Goal: Transaction & Acquisition: Obtain resource

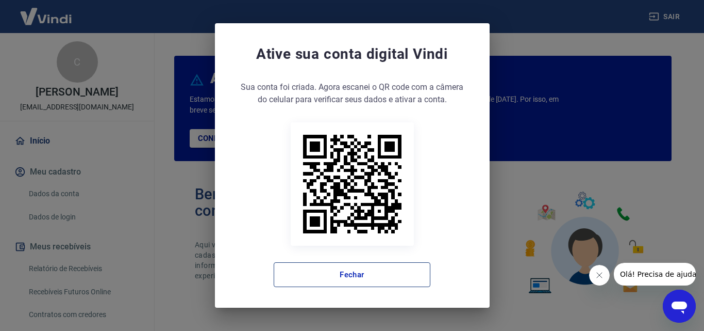
click at [349, 273] on button "Fechar" at bounding box center [352, 274] width 157 height 25
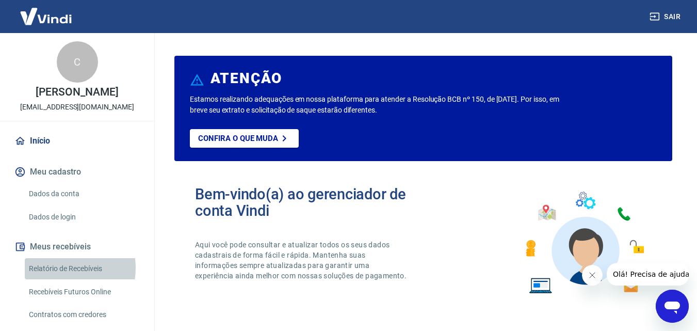
click at [57, 268] on link "Relatório de Recebíveis" at bounding box center [83, 268] width 117 height 21
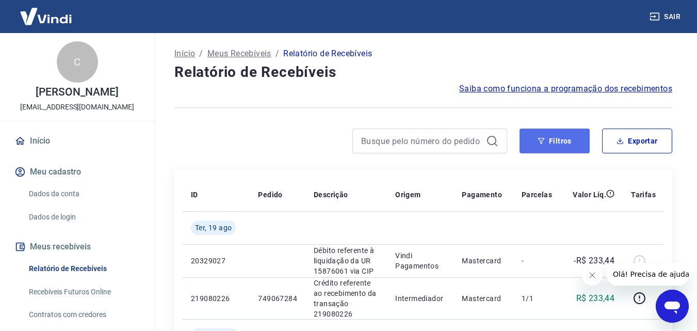
click at [544, 140] on icon "button" at bounding box center [540, 140] width 7 height 7
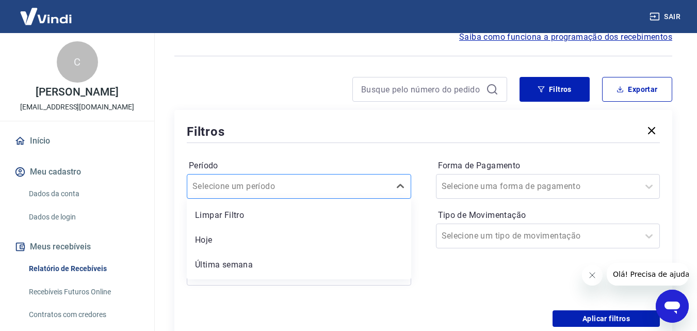
click at [306, 185] on div "option Limpar Filtro focused, 1 of 7. 7 results available. Use Up and Down to c…" at bounding box center [299, 186] width 224 height 25
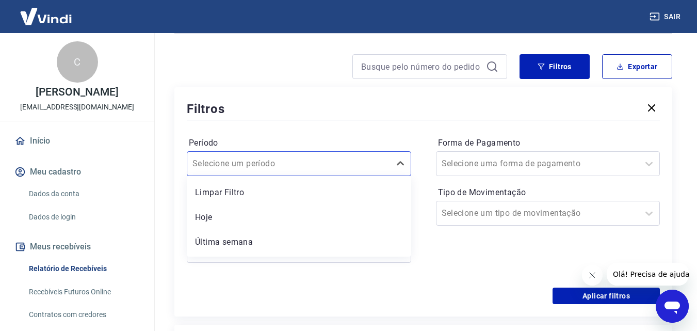
click at [278, 287] on div "Período option Última semana focused, 3 of 7. 7 results available. Use Up and D…" at bounding box center [423, 204] width 473 height 165
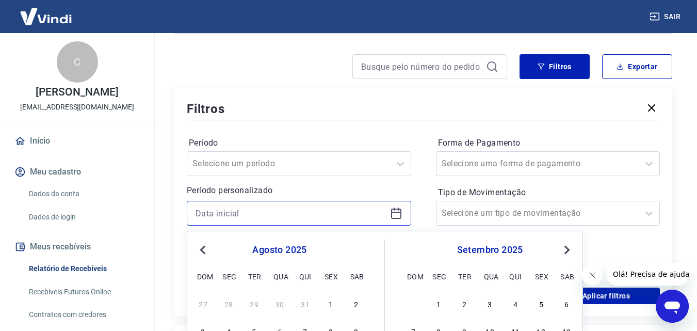
click at [264, 218] on input at bounding box center [290, 212] width 190 height 15
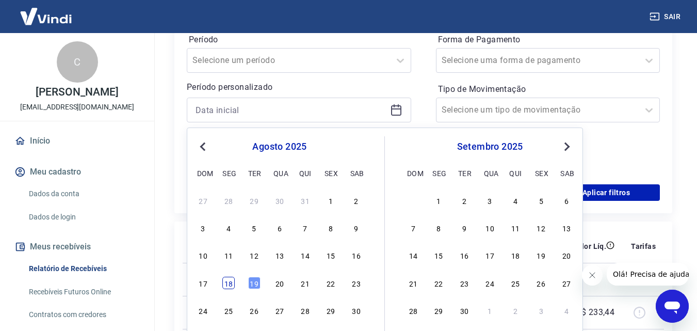
click at [229, 283] on div "18" at bounding box center [228, 282] width 12 height 12
type input "18/08/2025"
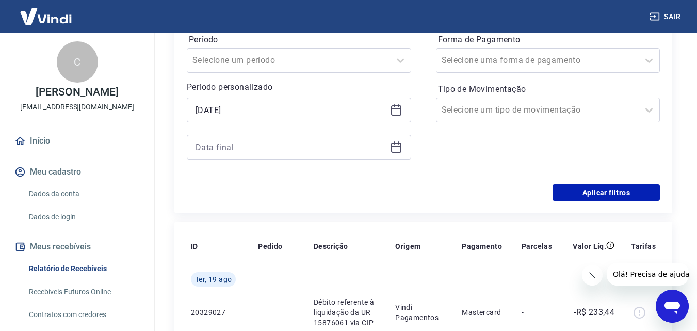
click at [392, 146] on icon at bounding box center [396, 145] width 10 height 1
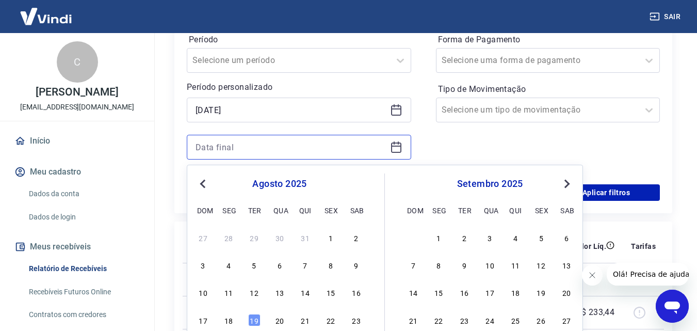
scroll to position [229, 0]
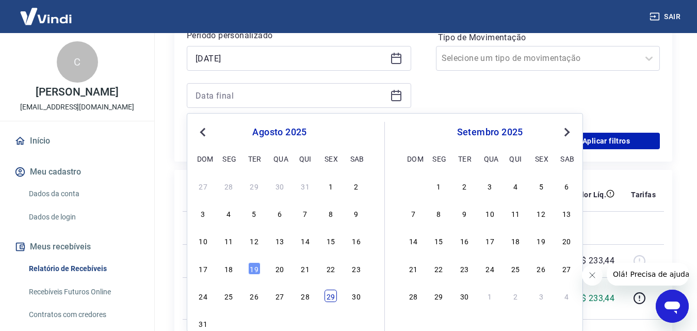
click at [333, 296] on div "29" at bounding box center [330, 295] width 12 height 12
type input "29/08/2025"
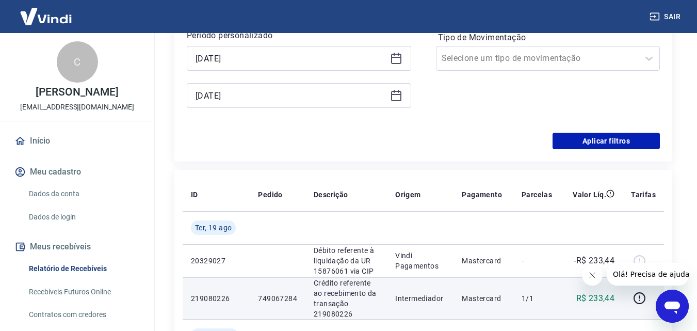
scroll to position [74, 0]
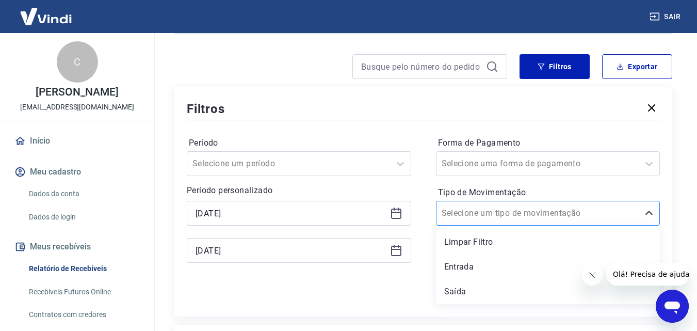
click at [533, 214] on input "Tipo de Movimentação" at bounding box center [493, 213] width 104 height 12
click at [517, 164] on input "Forma de Pagamento" at bounding box center [493, 163] width 104 height 12
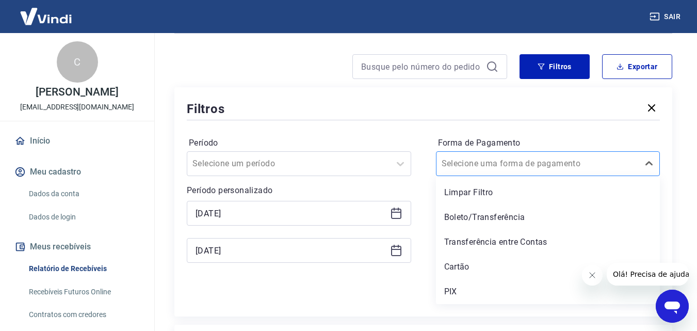
click at [517, 164] on input "Forma de Pagamento" at bounding box center [493, 163] width 104 height 12
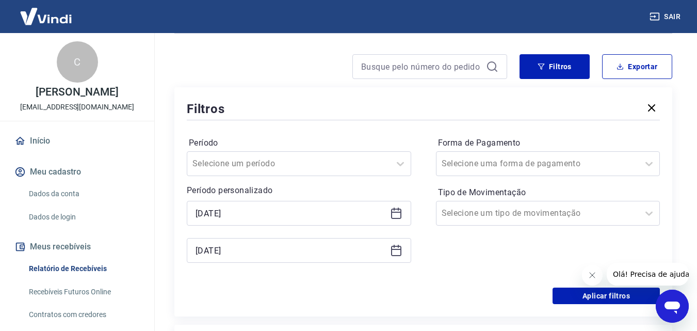
click at [406, 296] on div "Aplicar filtros" at bounding box center [423, 295] width 473 height 16
click at [576, 292] on button "Aplicar filtros" at bounding box center [605, 295] width 107 height 16
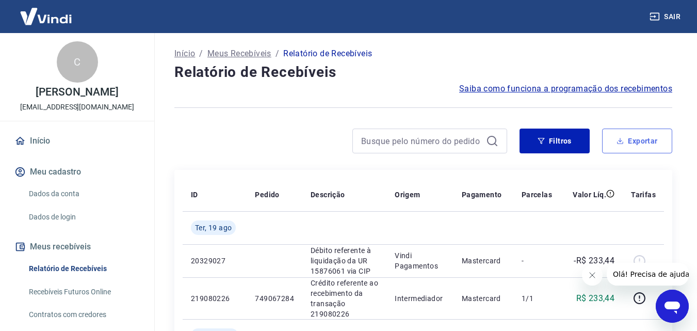
click at [628, 147] on button "Exportar" at bounding box center [637, 140] width 70 height 25
type input "18/08/2025"
type input "29/08/2025"
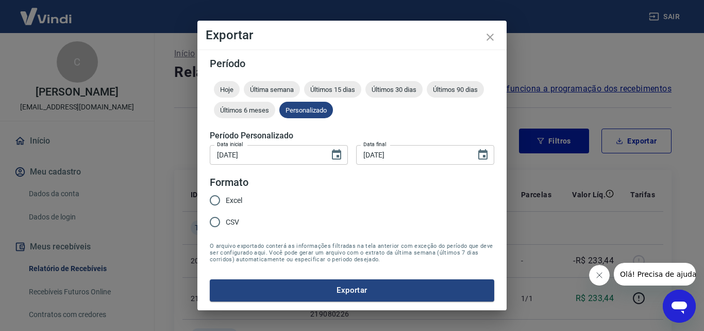
click at [231, 202] on span "Excel" at bounding box center [234, 200] width 16 height 11
click at [226, 202] on input "Excel" at bounding box center [215, 200] width 22 height 22
radio input "true"
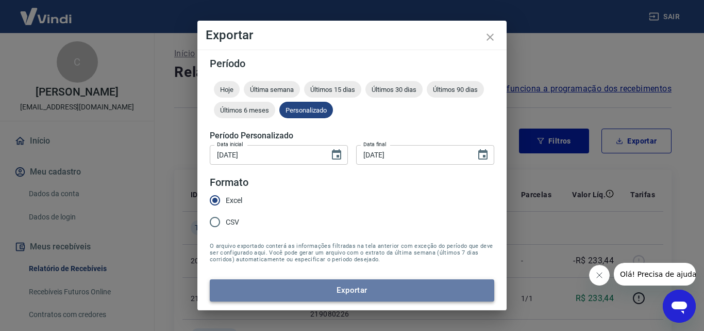
click at [288, 281] on button "Exportar" at bounding box center [352, 290] width 285 height 22
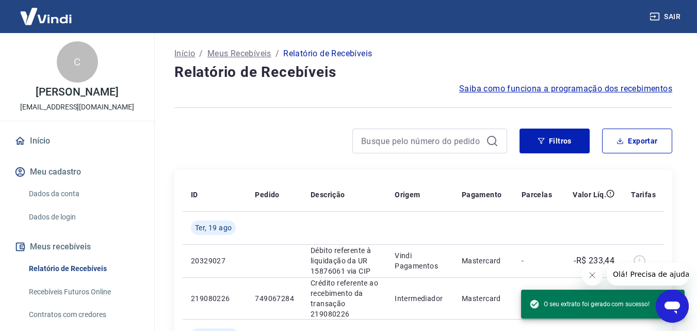
scroll to position [52, 0]
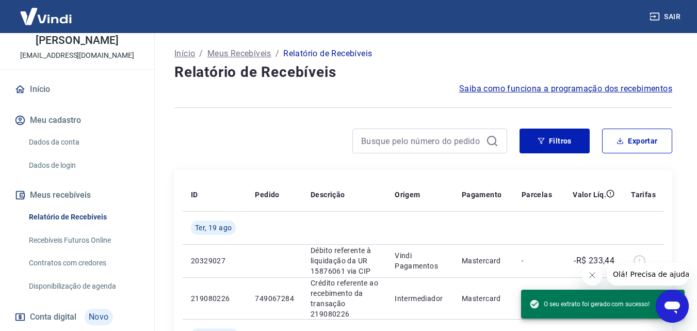
click at [68, 239] on link "Recebíveis Futuros Online" at bounding box center [83, 239] width 117 height 21
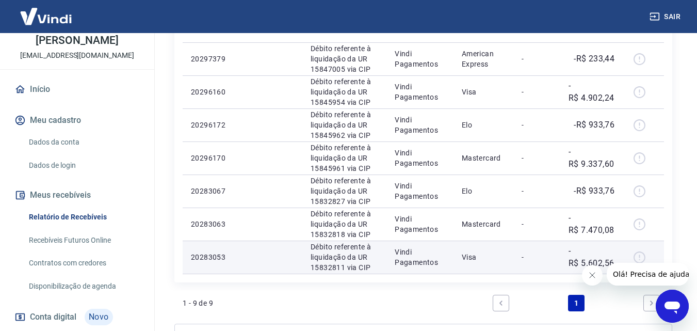
scroll to position [361, 0]
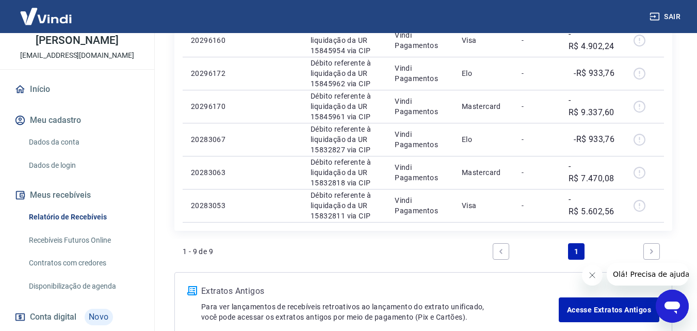
click at [645, 252] on link "Next page" at bounding box center [651, 251] width 16 height 16
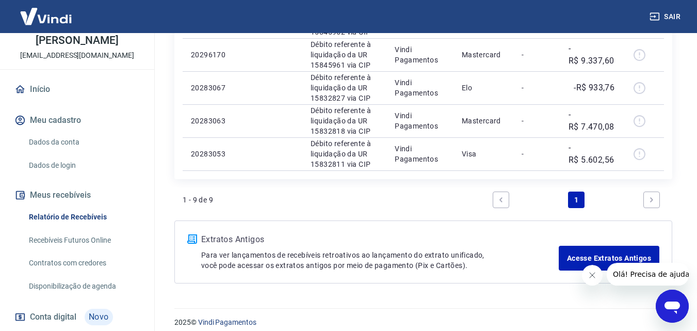
scroll to position [422, 0]
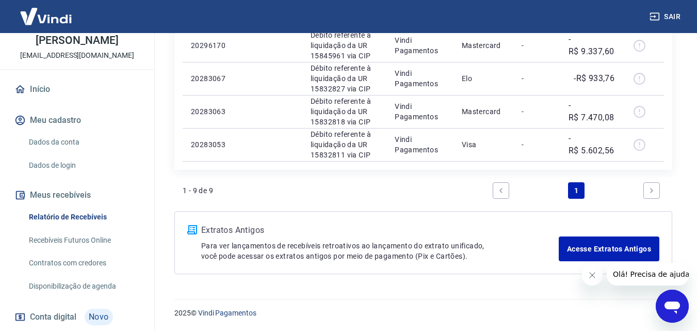
click at [656, 190] on link "Next page" at bounding box center [651, 190] width 16 height 16
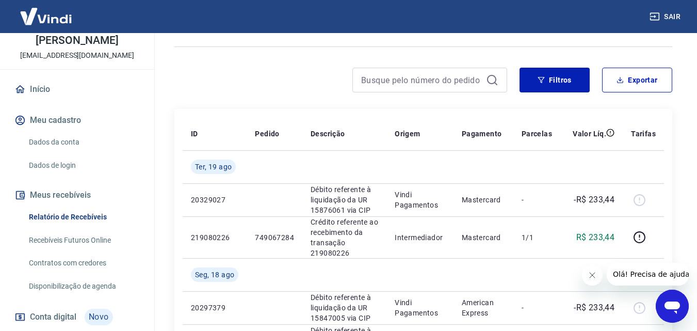
scroll to position [103, 0]
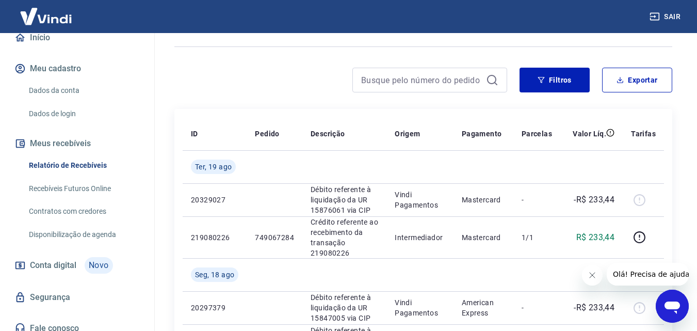
click at [118, 111] on link "Dados de login" at bounding box center [83, 113] width 117 height 21
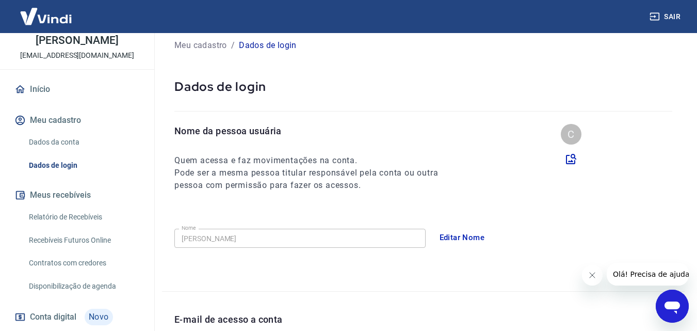
scroll to position [103, 0]
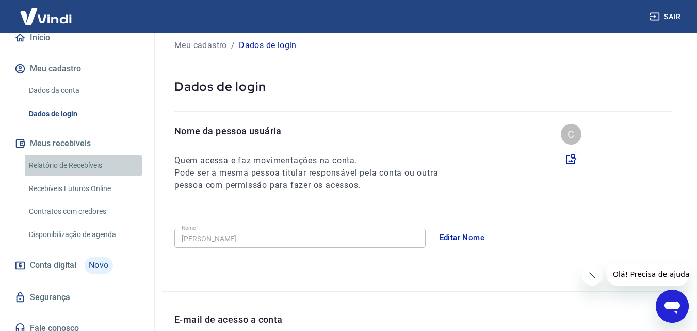
click at [93, 164] on link "Relatório de Recebíveis" at bounding box center [83, 165] width 117 height 21
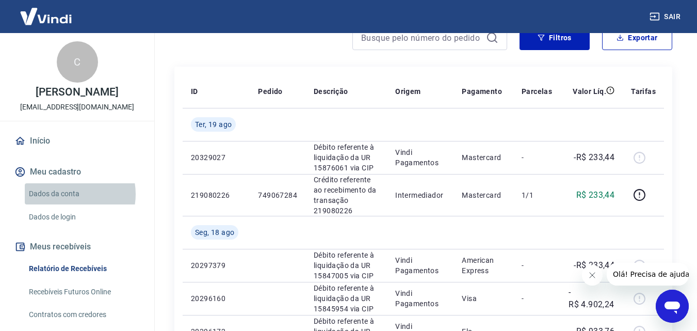
click at [68, 194] on link "Dados da conta" at bounding box center [83, 193] width 117 height 21
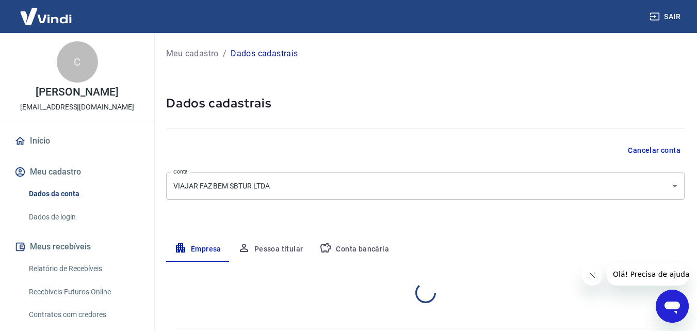
select select "RS"
select select "business"
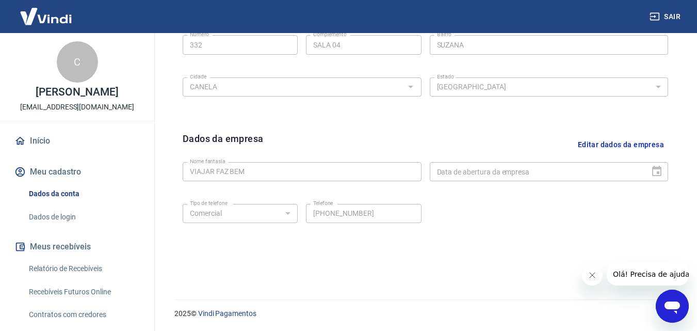
scroll to position [155, 0]
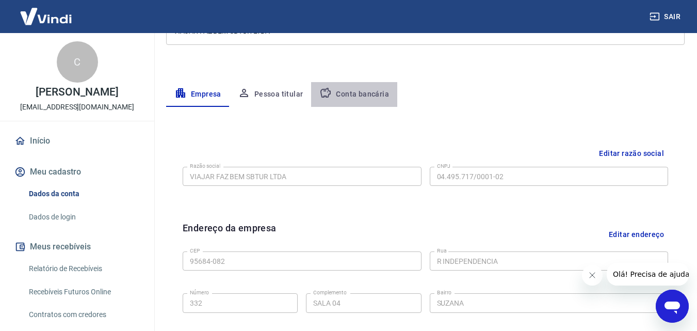
click at [354, 97] on button "Conta bancária" at bounding box center [354, 94] width 86 height 25
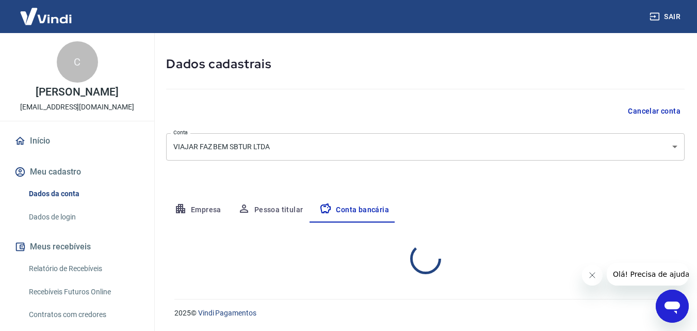
scroll to position [139, 0]
select select "1"
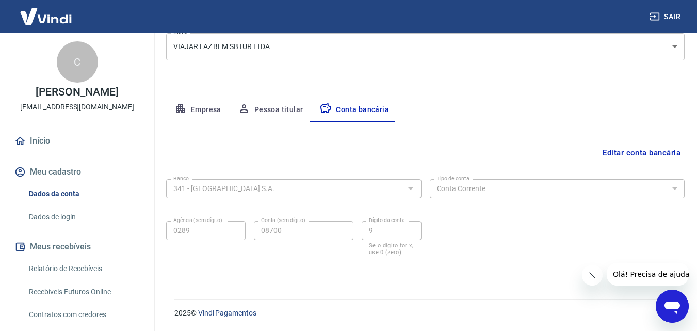
scroll to position [0, 0]
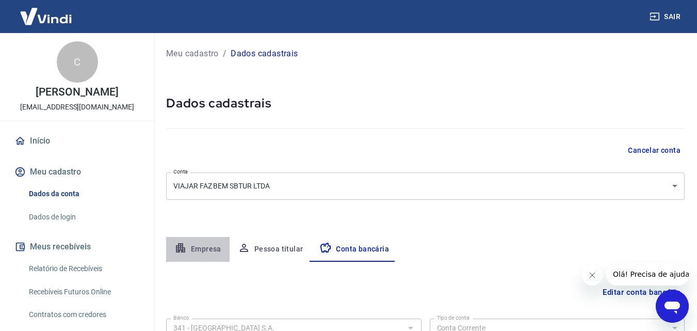
click at [203, 246] on button "Empresa" at bounding box center [197, 249] width 63 height 25
select select "RS"
select select "business"
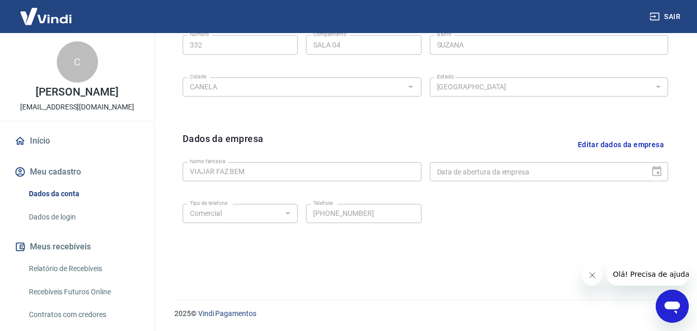
scroll to position [103, 0]
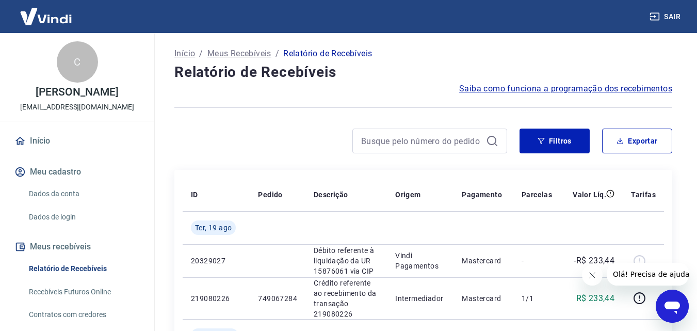
scroll to position [52, 0]
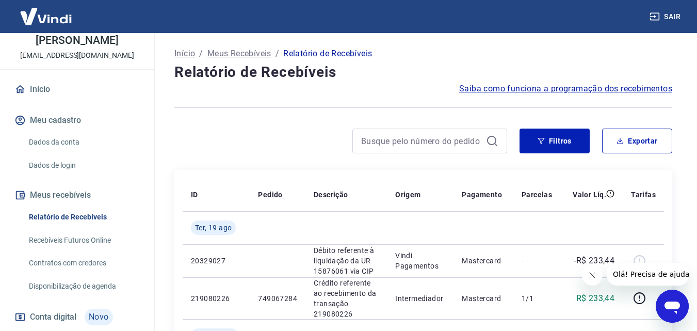
click at [60, 283] on link "Disponibilização de agenda" at bounding box center [83, 285] width 117 height 21
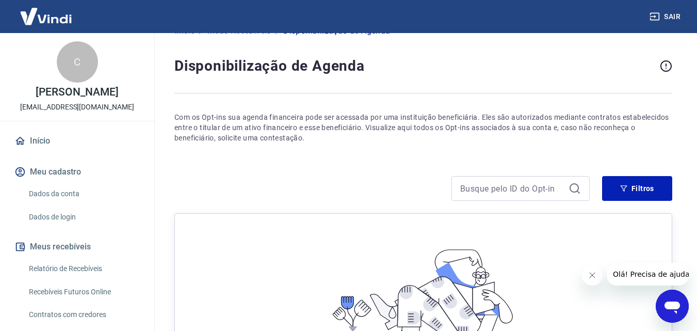
click at [87, 271] on link "Relatório de Recebíveis" at bounding box center [83, 268] width 117 height 21
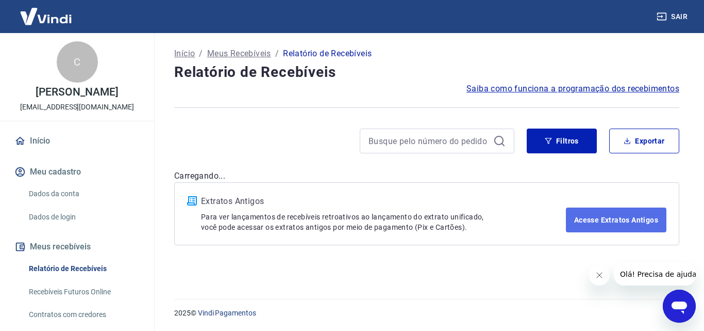
click at [596, 218] on link "Acesse Extratos Antigos" at bounding box center [616, 219] width 101 height 25
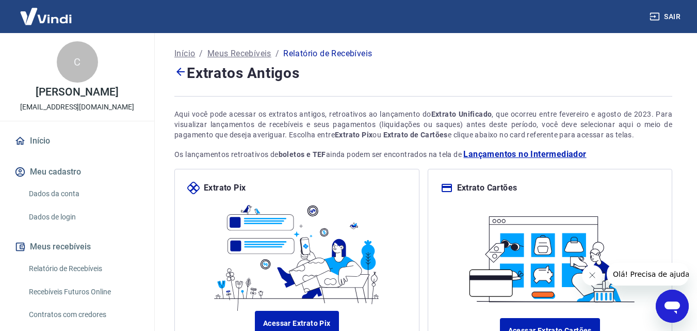
scroll to position [97, 0]
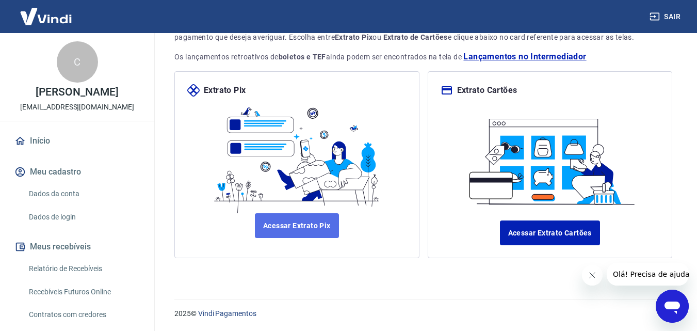
click at [302, 224] on link "Acessar Extrato Pix" at bounding box center [297, 225] width 84 height 25
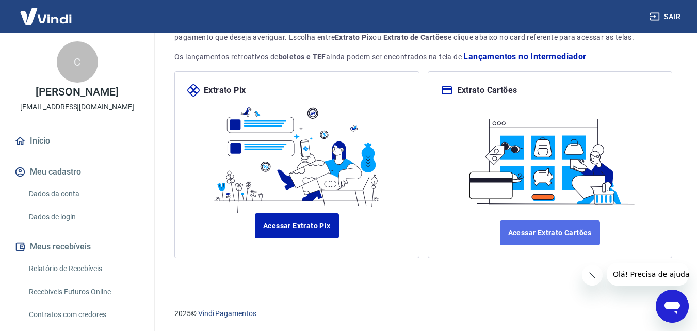
click at [548, 232] on link "Acessar Extrato Cartões" at bounding box center [550, 232] width 100 height 25
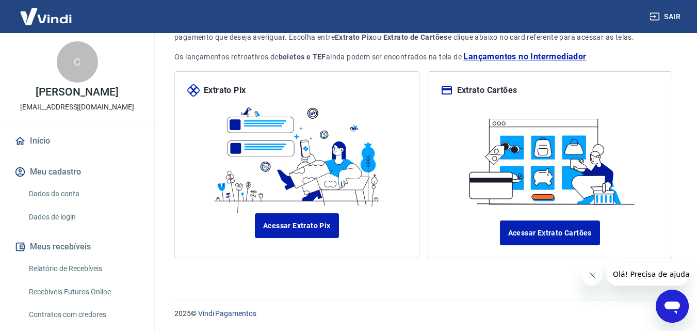
click at [92, 267] on link "Relatório de Recebíveis" at bounding box center [83, 268] width 117 height 21
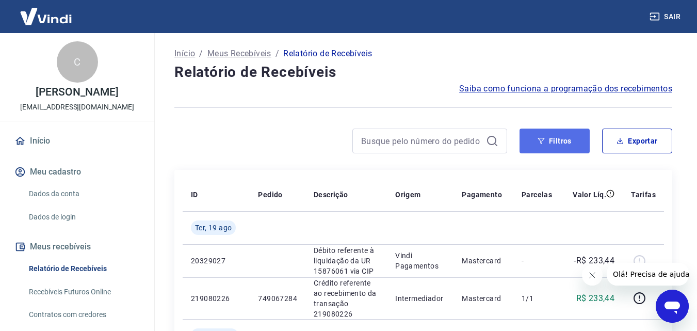
click at [557, 141] on button "Filtros" at bounding box center [554, 140] width 70 height 25
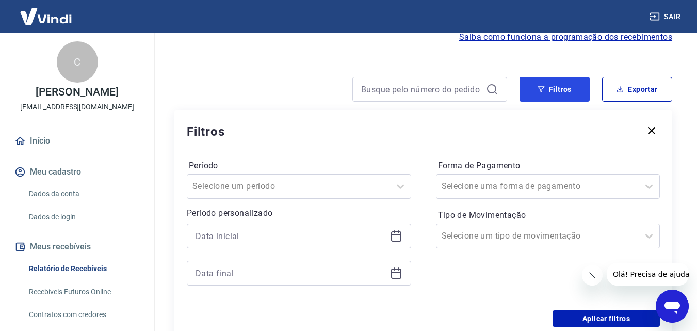
scroll to position [103, 0]
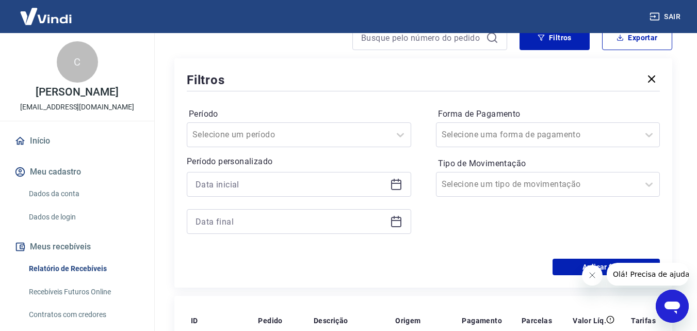
click at [326, 175] on div at bounding box center [299, 184] width 224 height 25
drag, startPoint x: 405, startPoint y: 183, endPoint x: 390, endPoint y: 183, distance: 15.0
click at [405, 183] on div at bounding box center [299, 184] width 224 height 25
click at [390, 183] on icon at bounding box center [396, 184] width 12 height 12
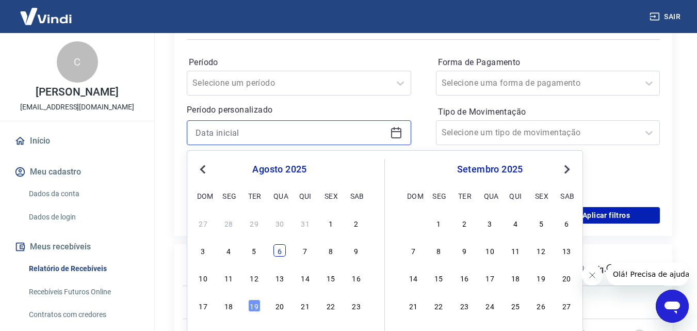
scroll to position [206, 0]
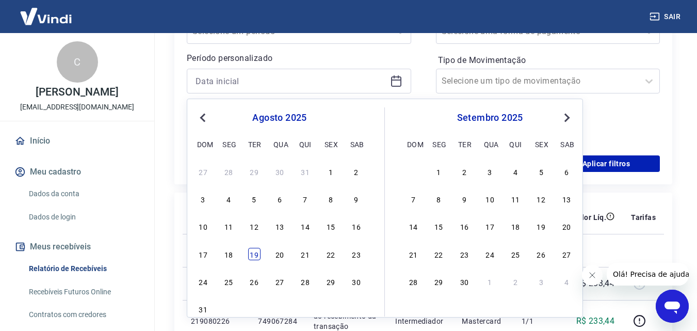
click at [256, 252] on div "19" at bounding box center [254, 253] width 12 height 12
click at [256, 252] on td at bounding box center [278, 250] width 56 height 33
type input "[DATE]"
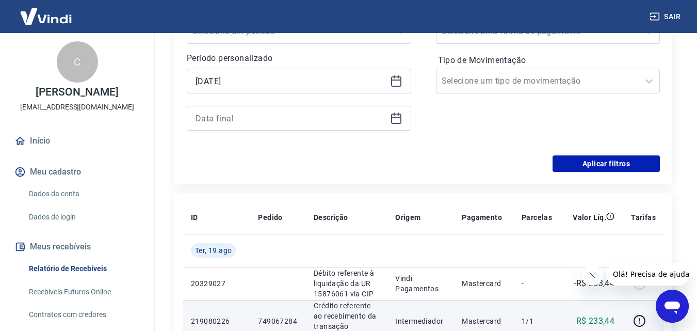
scroll to position [258, 0]
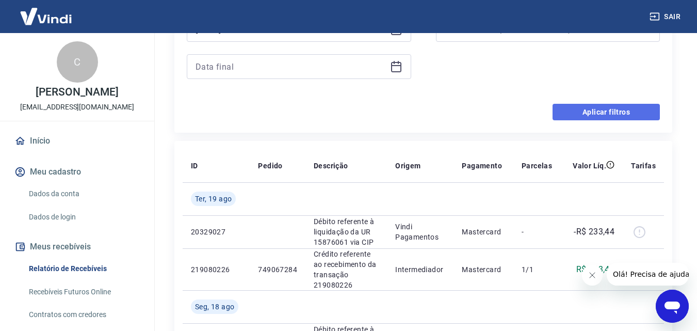
click at [596, 115] on button "Aplicar filtros" at bounding box center [605, 112] width 107 height 16
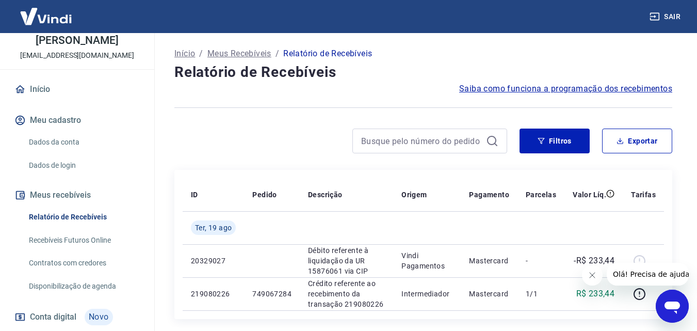
click at [63, 121] on button "Meu cadastro" at bounding box center [76, 120] width 129 height 23
click at [37, 91] on link "Início" at bounding box center [76, 89] width 129 height 23
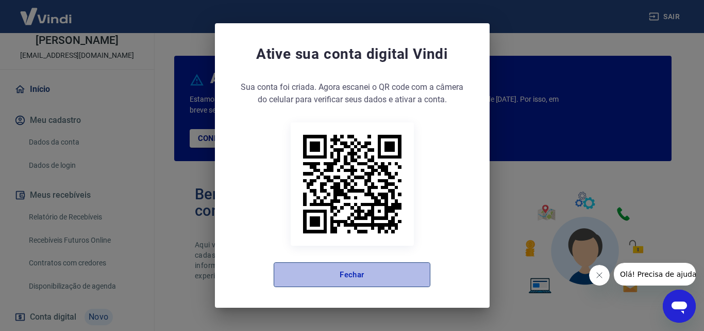
click at [351, 274] on button "Fechar" at bounding box center [352, 274] width 157 height 25
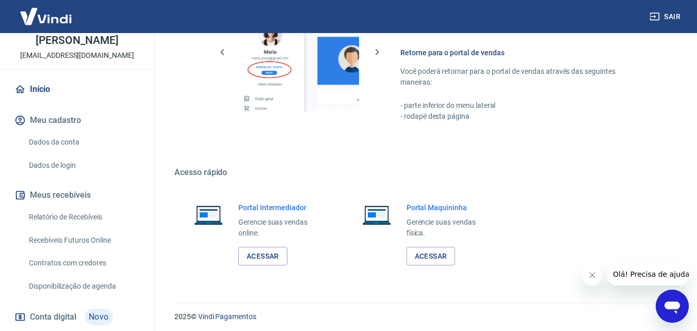
scroll to position [622, 0]
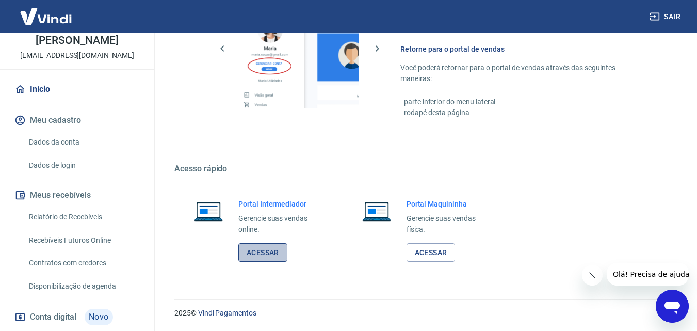
click at [274, 254] on link "Acessar" at bounding box center [262, 252] width 49 height 19
click at [269, 248] on link "Acessar" at bounding box center [262, 252] width 49 height 19
click at [265, 254] on link "Acessar" at bounding box center [262, 252] width 49 height 19
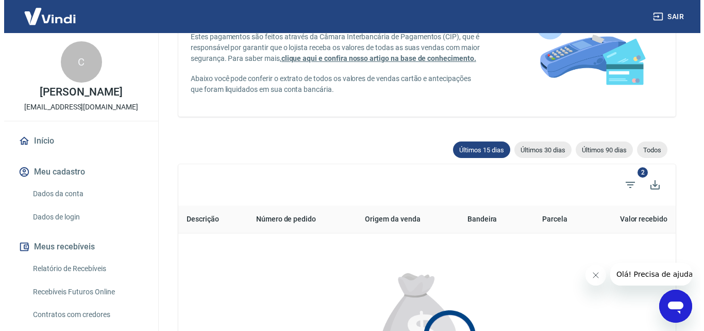
scroll to position [155, 0]
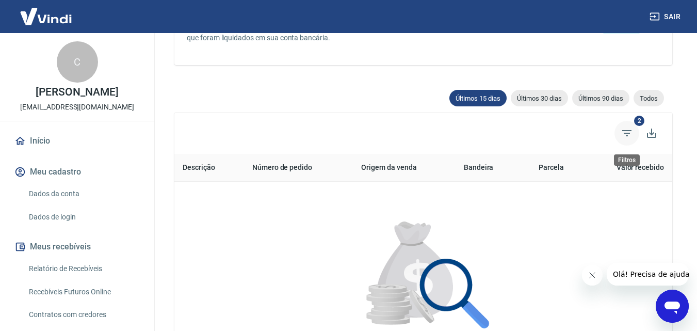
click at [627, 136] on icon "Filtros" at bounding box center [626, 133] width 12 height 12
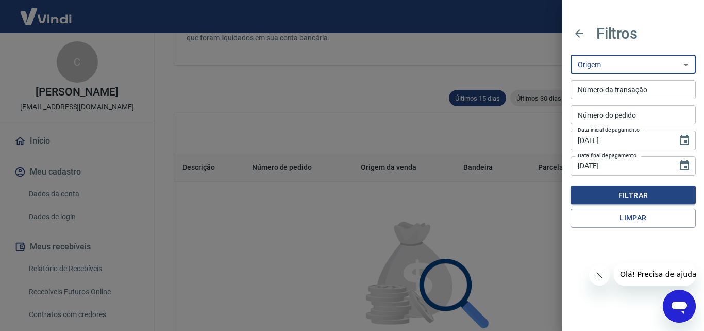
click at [682, 63] on select "Maquininha Intermediador" at bounding box center [633, 64] width 125 height 19
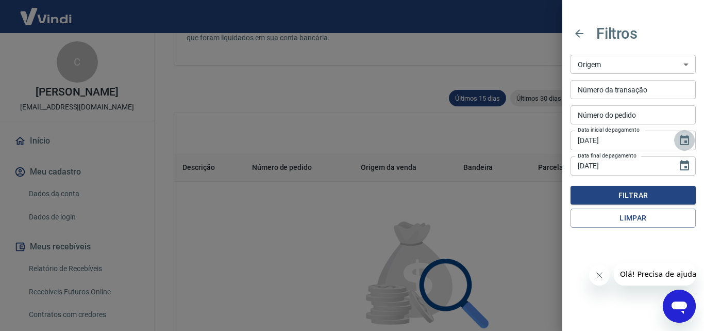
click at [686, 138] on icon "Choose date, selected date is 4 de ago de 2025" at bounding box center [685, 140] width 12 height 12
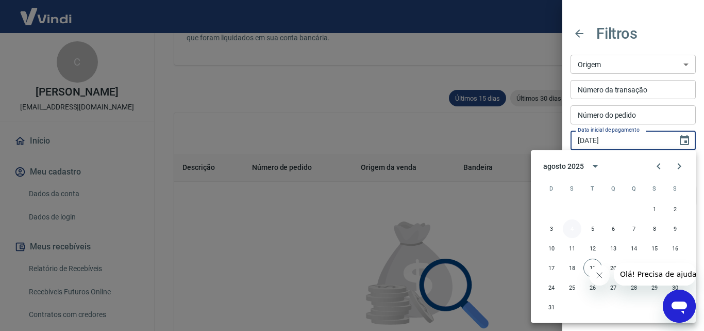
click at [572, 225] on button "4" at bounding box center [572, 228] width 19 height 19
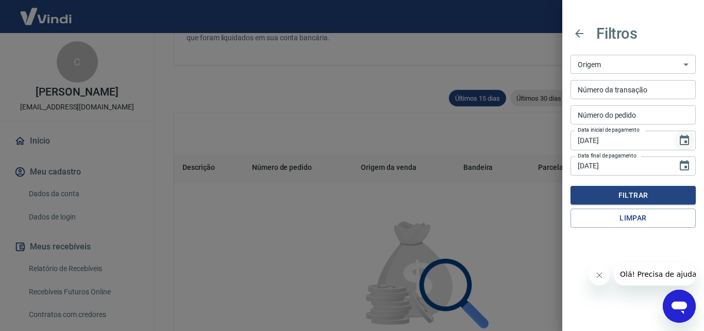
click at [683, 139] on icon "Choose date, selected date is 4 de ago de 2025" at bounding box center [685, 140] width 12 height 12
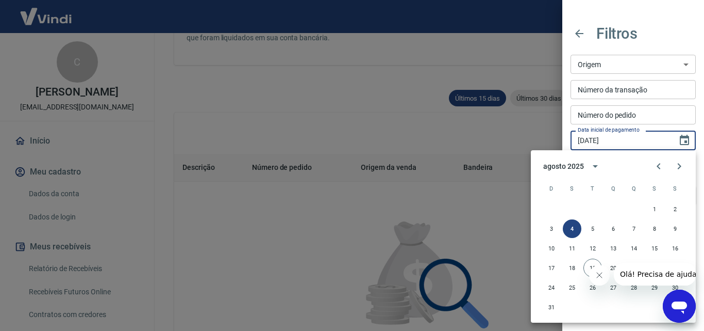
click at [597, 276] on icon "Fechar mensagem da empresa" at bounding box center [599, 275] width 8 height 8
click at [593, 270] on button "19" at bounding box center [593, 267] width 19 height 19
type input "[DATE]"
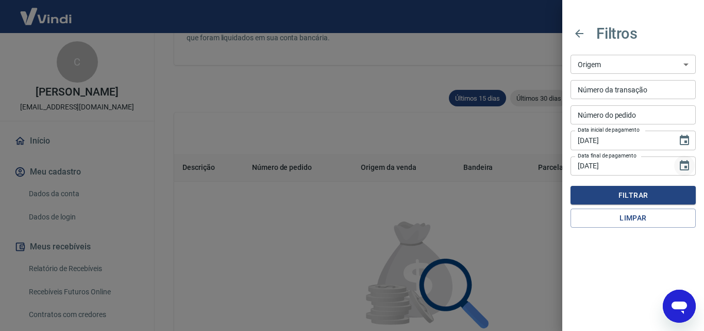
click at [686, 161] on icon "Choose date, selected date is 19 de ago de 2025" at bounding box center [684, 165] width 9 height 10
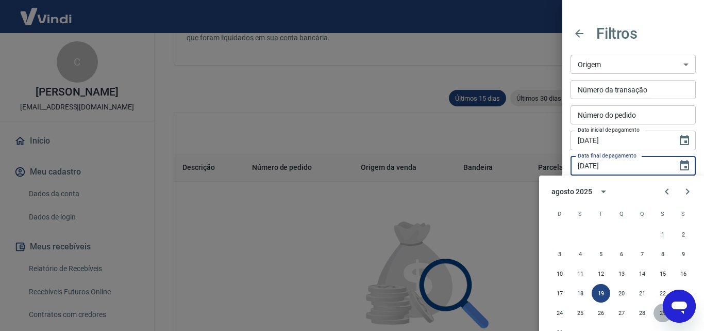
click at [659, 315] on button "29" at bounding box center [663, 312] width 19 height 19
type input "29/08/2025"
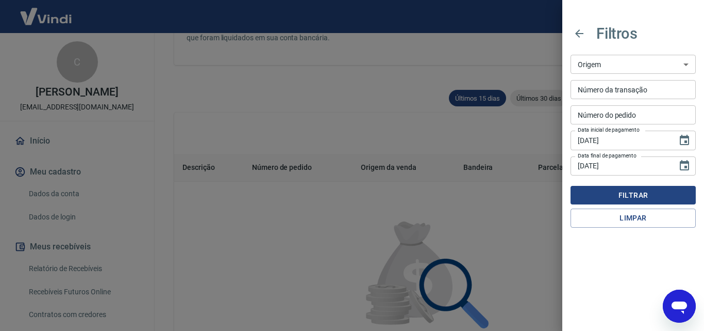
click at [632, 199] on button "Filtrar" at bounding box center [633, 195] width 125 height 19
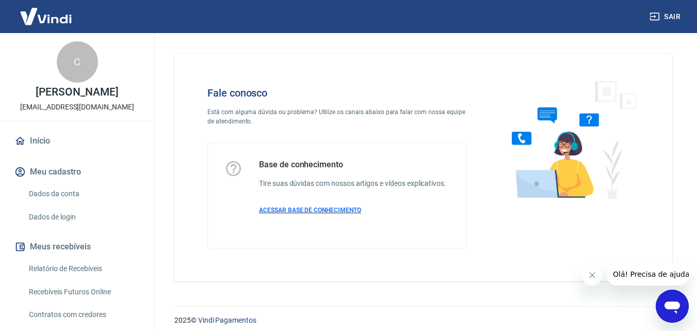
click at [318, 206] on p "ACESSAR BASE DE CONHECIMENTO" at bounding box center [352, 209] width 187 height 9
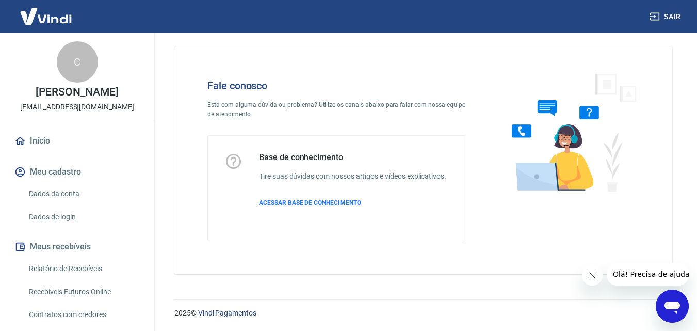
click at [63, 16] on img at bounding box center [45, 16] width 67 height 31
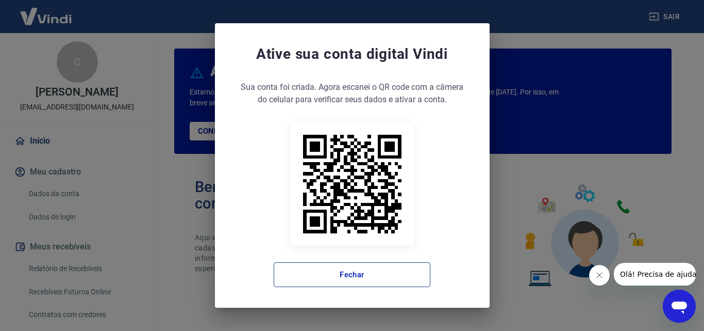
click at [360, 275] on button "Fechar" at bounding box center [352, 274] width 157 height 25
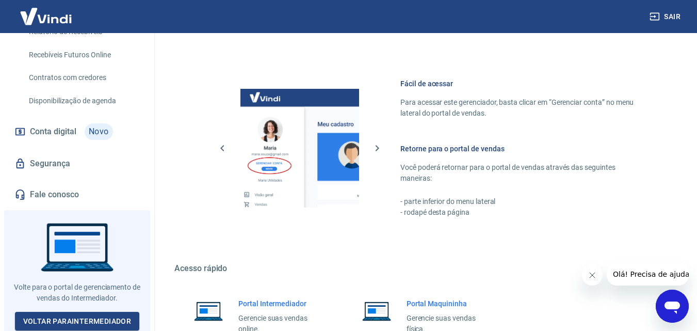
scroll to position [574, 0]
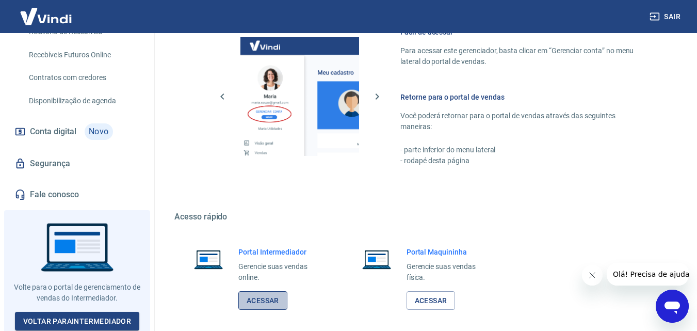
click at [265, 299] on link "Acessar" at bounding box center [262, 300] width 49 height 19
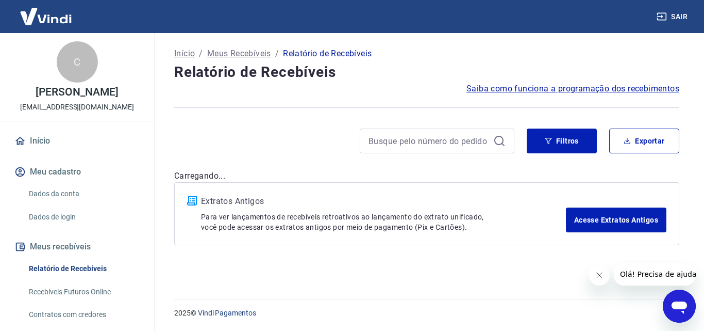
click at [315, 271] on div "Início / Meus Recebíveis / Relatório de Recebíveis Relatório de Recebíveis Saib…" at bounding box center [427, 159] width 530 height 253
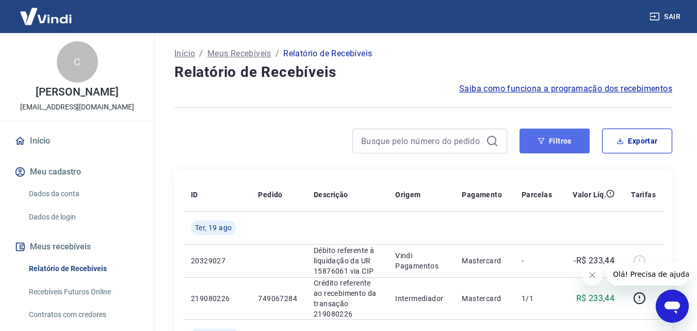
click at [567, 139] on button "Filtros" at bounding box center [554, 140] width 70 height 25
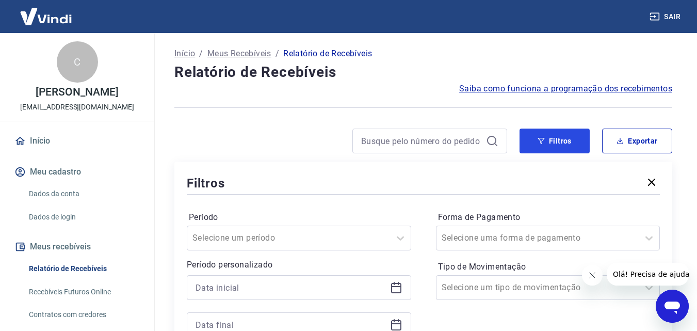
scroll to position [103, 0]
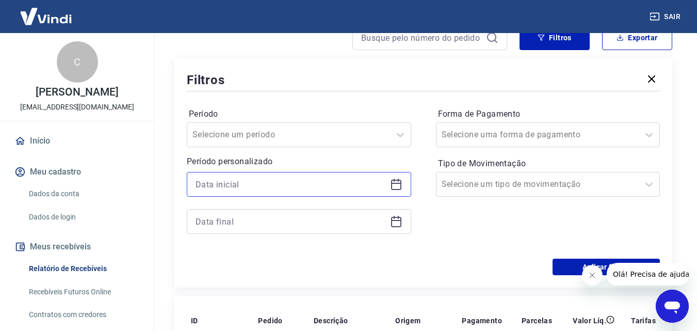
click at [255, 186] on input at bounding box center [290, 183] width 190 height 15
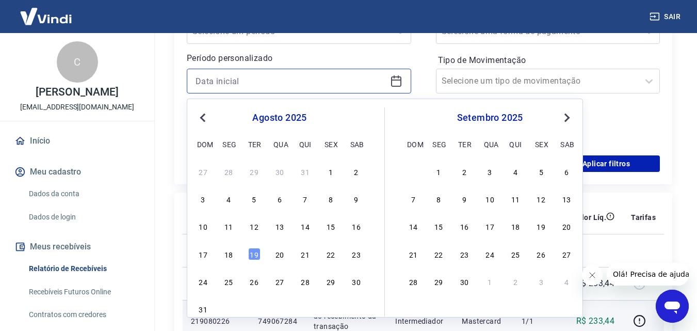
scroll to position [258, 0]
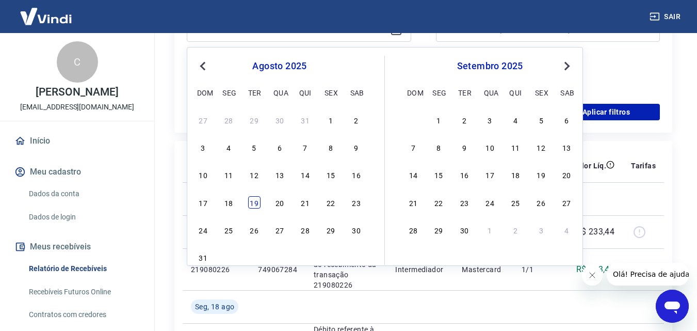
click at [254, 201] on div "19" at bounding box center [254, 202] width 12 height 12
type input "[DATE]"
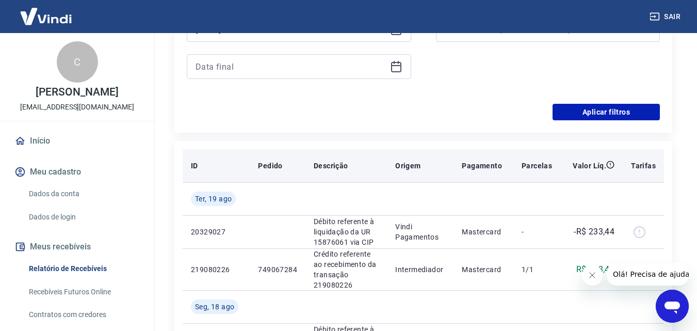
scroll to position [206, 0]
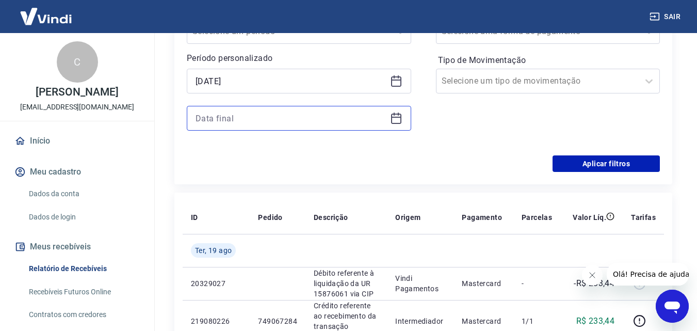
click at [329, 122] on input at bounding box center [290, 117] width 190 height 15
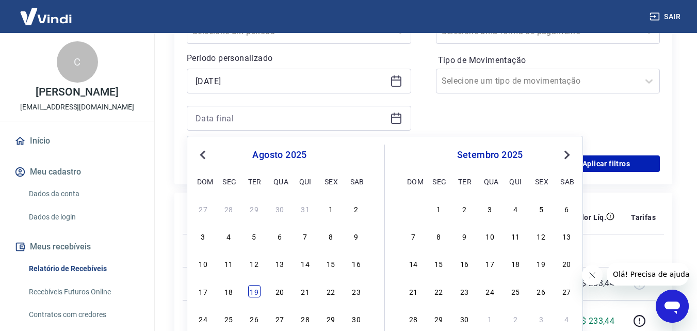
click at [252, 296] on div "19" at bounding box center [254, 291] width 12 height 12
type input "[DATE]"
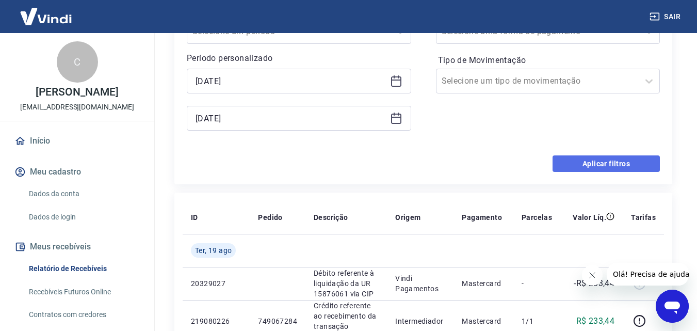
click at [584, 160] on button "Aplicar filtros" at bounding box center [605, 163] width 107 height 16
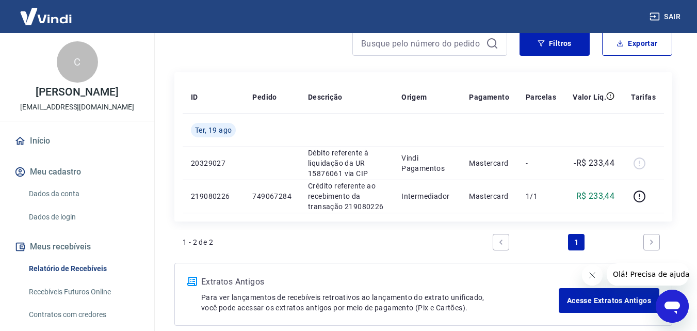
scroll to position [149, 0]
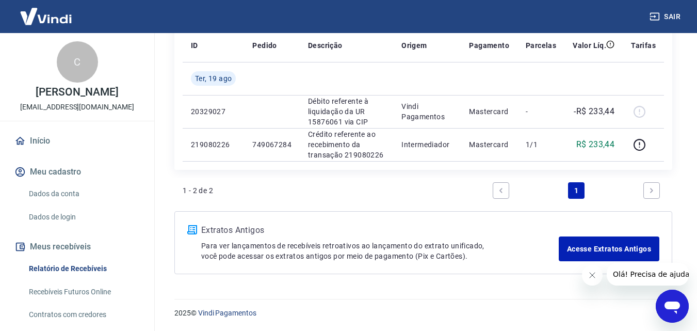
click at [656, 187] on link "Next page" at bounding box center [651, 190] width 16 height 16
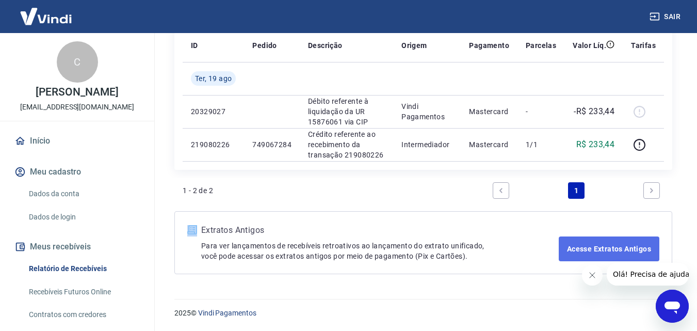
click at [603, 254] on link "Acesse Extratos Antigos" at bounding box center [608, 248] width 101 height 25
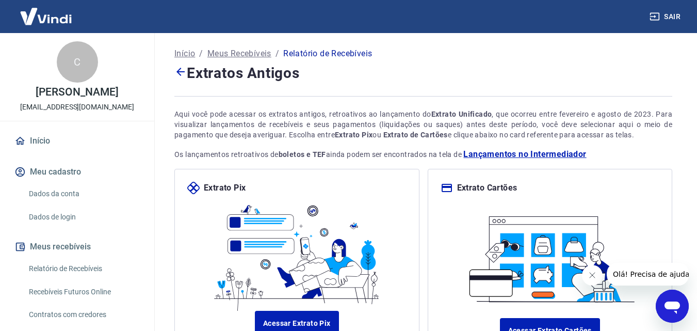
scroll to position [97, 0]
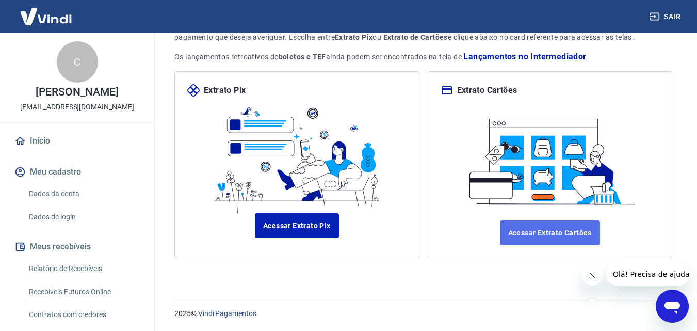
click at [555, 233] on link "Acessar Extrato Cartões" at bounding box center [550, 232] width 100 height 25
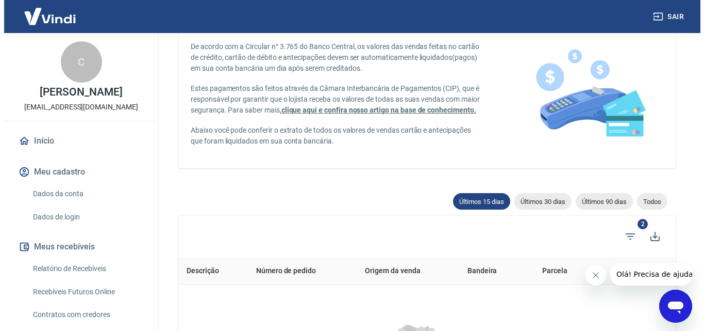
scroll to position [103, 0]
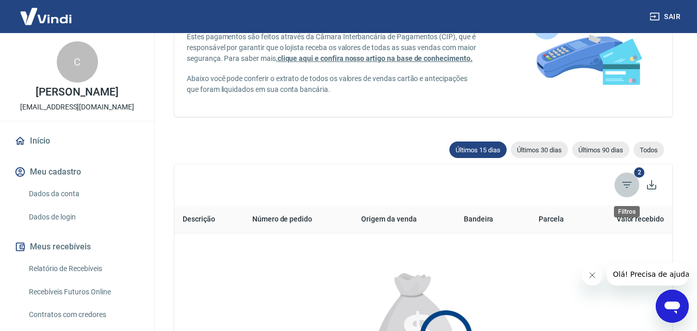
click at [624, 187] on icon "Filtros" at bounding box center [626, 184] width 9 height 6
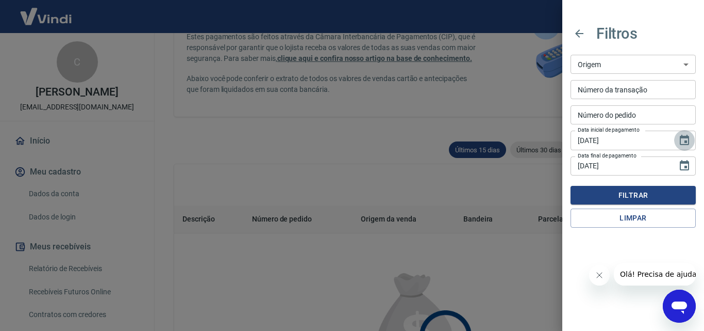
click at [680, 142] on icon "Choose date, selected date is 4 de ago de 2025" at bounding box center [685, 140] width 12 height 12
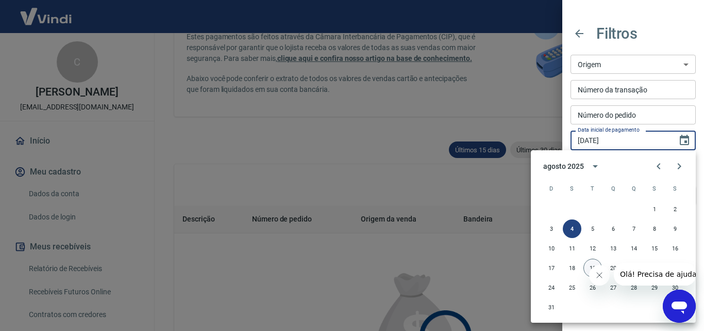
click at [588, 261] on button "19" at bounding box center [593, 267] width 19 height 19
type input "[DATE]"
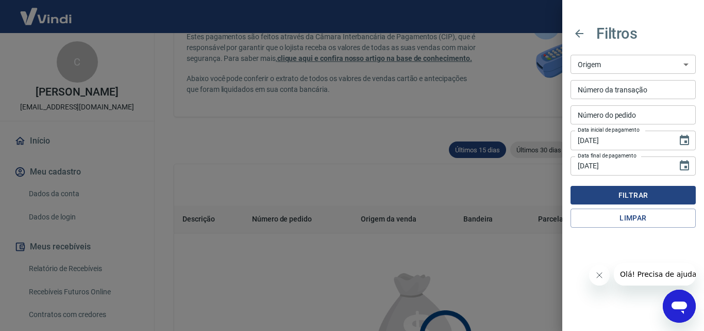
click at [645, 196] on button "Filtrar" at bounding box center [633, 195] width 125 height 19
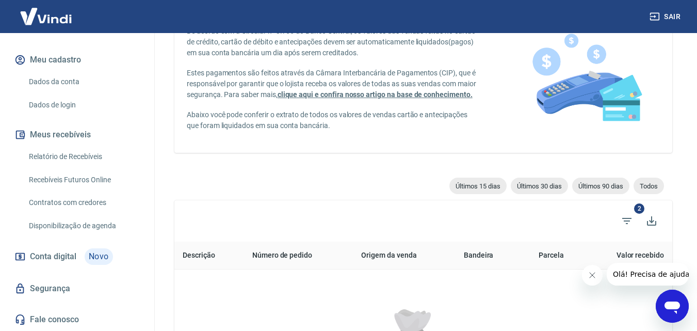
scroll to position [119, 0]
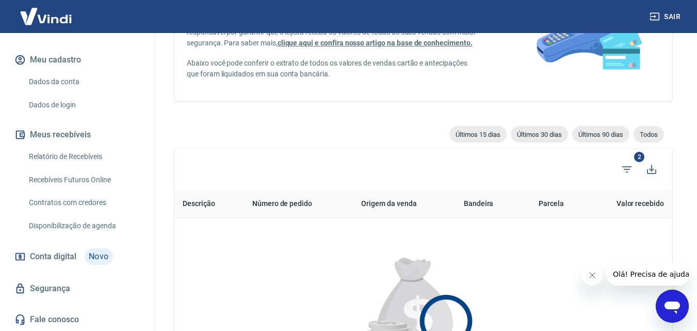
click at [66, 219] on link "Disponibilização de agenda" at bounding box center [83, 225] width 117 height 21
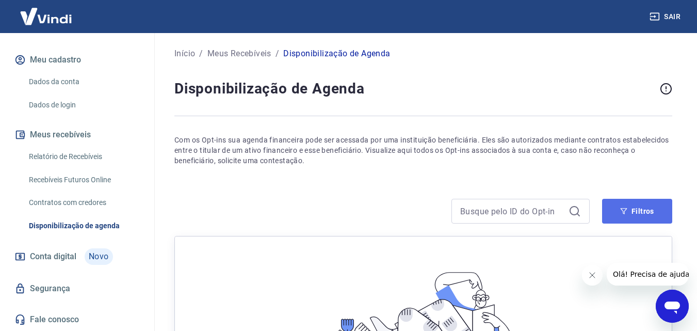
click at [620, 217] on button "Filtros" at bounding box center [637, 211] width 70 height 25
